Goal: Transaction & Acquisition: Purchase product/service

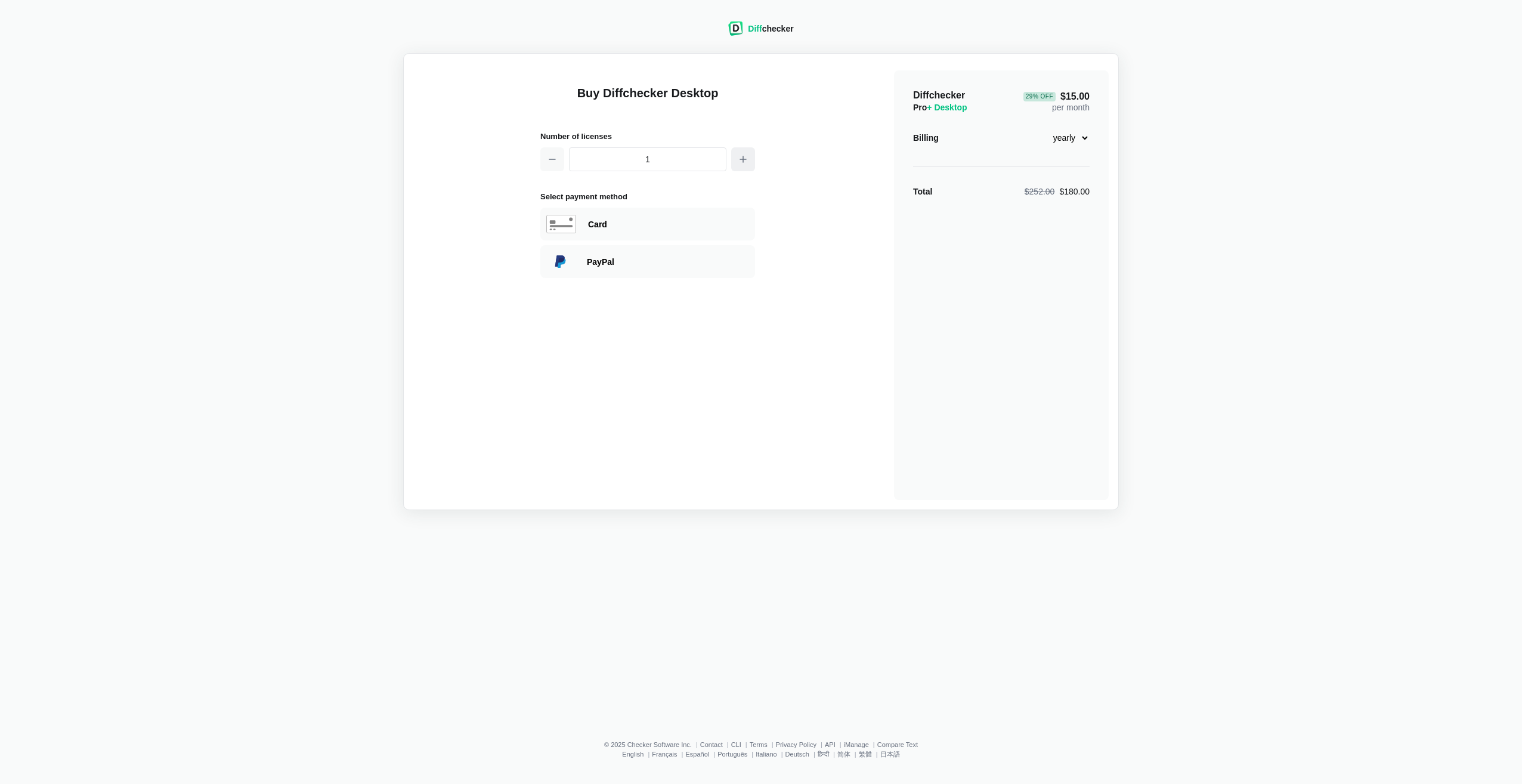
click at [738, 162] on button "button" at bounding box center [743, 159] width 24 height 24
type input "4"
click at [1081, 137] on select "monthly yearly" at bounding box center [1064, 138] width 51 height 20
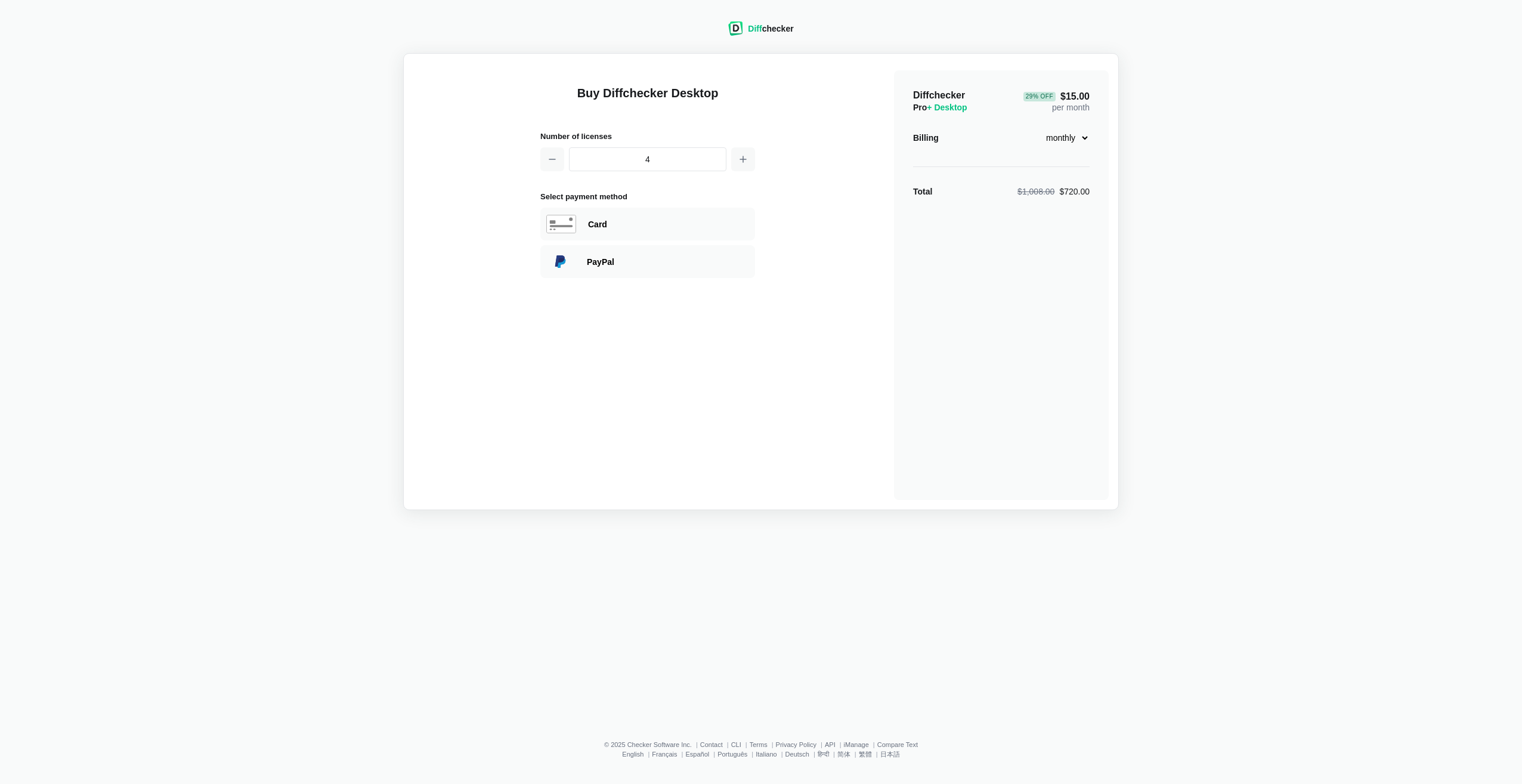
click at [1039, 128] on select "monthly yearly" at bounding box center [1064, 138] width 51 height 20
click at [1085, 137] on select "monthly yearly" at bounding box center [1064, 138] width 51 height 20
select select "desktop-yearly-180"
click at [1039, 128] on select "monthly yearly" at bounding box center [1064, 138] width 51 height 20
